Goal: Find specific page/section

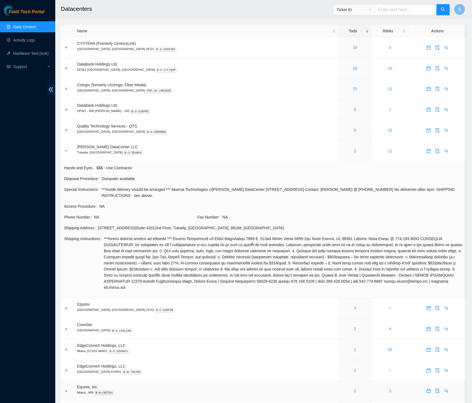
scroll to position [94, 0]
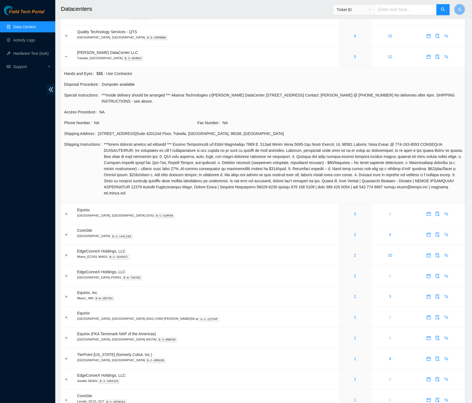
click at [313, 122] on span "NA" at bounding box center [343, 123] width 241 height 6
click at [66, 59] on td at bounding box center [67, 56] width 13 height 21
click at [66, 58] on button "Collapse row" at bounding box center [66, 56] width 4 height 4
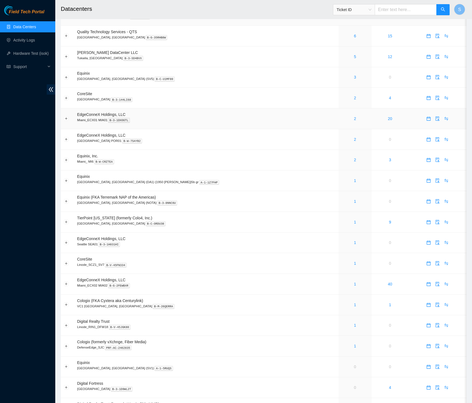
scroll to position [0, 0]
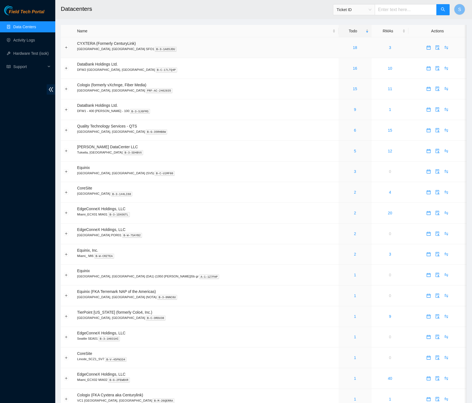
click at [342, 50] on div "18" at bounding box center [355, 48] width 27 height 6
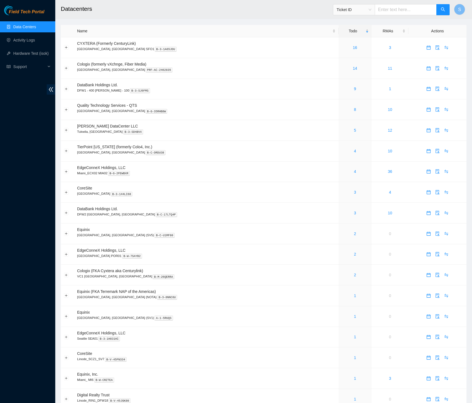
click at [153, 10] on h2 "Datacenters" at bounding box center [222, 9] width 323 height 18
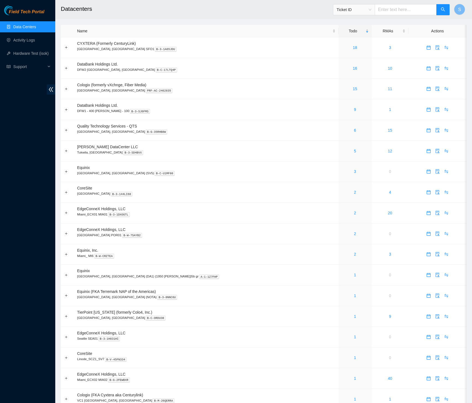
click at [262, 11] on h2 "Datacenters" at bounding box center [222, 9] width 323 height 18
click at [252, 6] on h2 "Datacenters" at bounding box center [222, 9] width 323 height 18
